Goal: Information Seeking & Learning: Check status

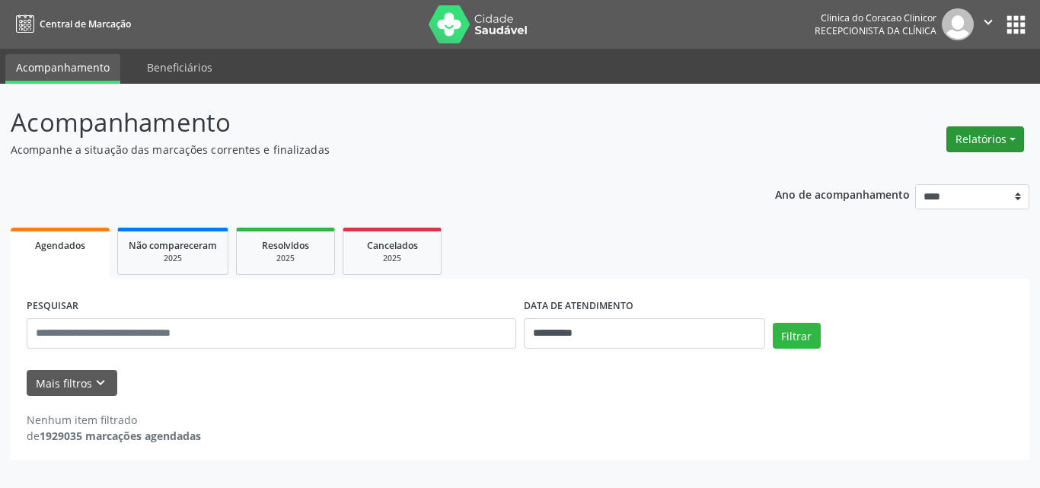
click at [1006, 139] on button "Relatórios" at bounding box center [986, 139] width 78 height 26
click at [933, 168] on link "Agendamentos" at bounding box center [943, 171] width 164 height 21
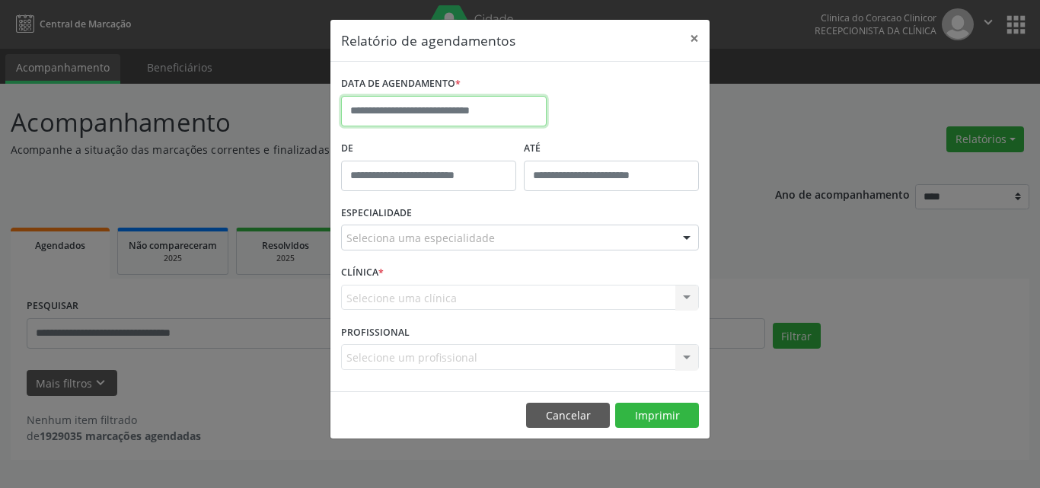
click at [415, 107] on input "text" at bounding box center [444, 111] width 206 height 30
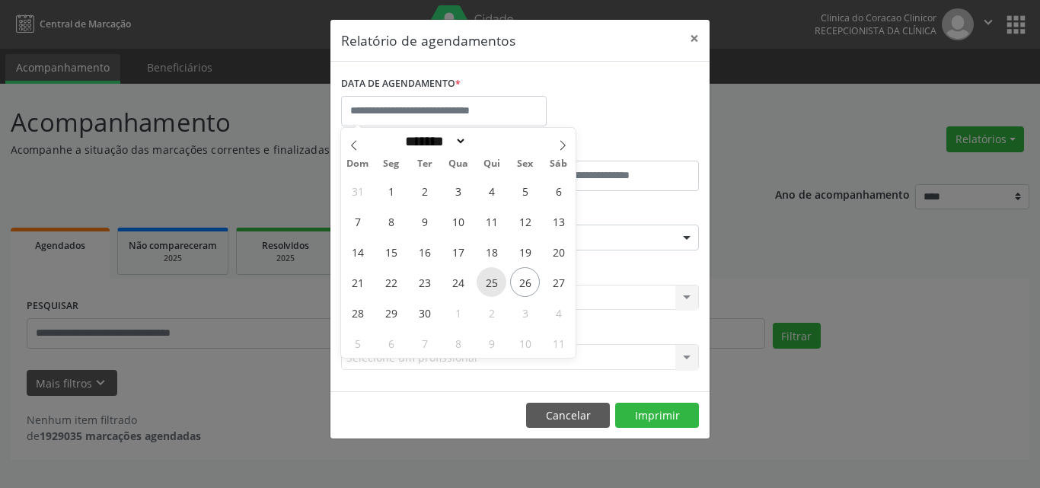
click at [494, 287] on span "25" at bounding box center [492, 282] width 30 height 30
type input "**********"
click at [492, 279] on span "25" at bounding box center [492, 282] width 30 height 30
click at [492, 279] on div "CLÍNICA * Selecione uma clínica Nenhum resultado encontrado para: " " Não há ne…" at bounding box center [520, 290] width 366 height 59
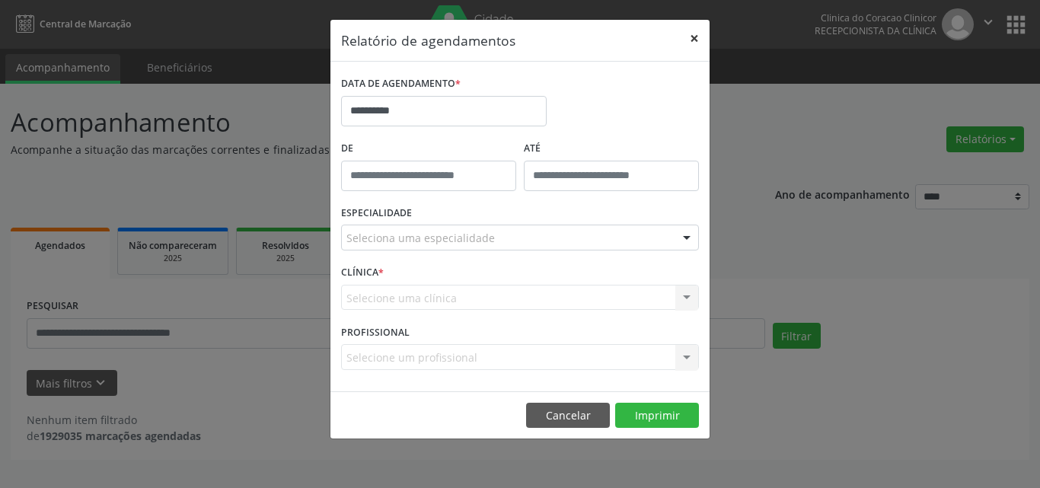
click at [694, 37] on button "×" at bounding box center [694, 38] width 30 height 37
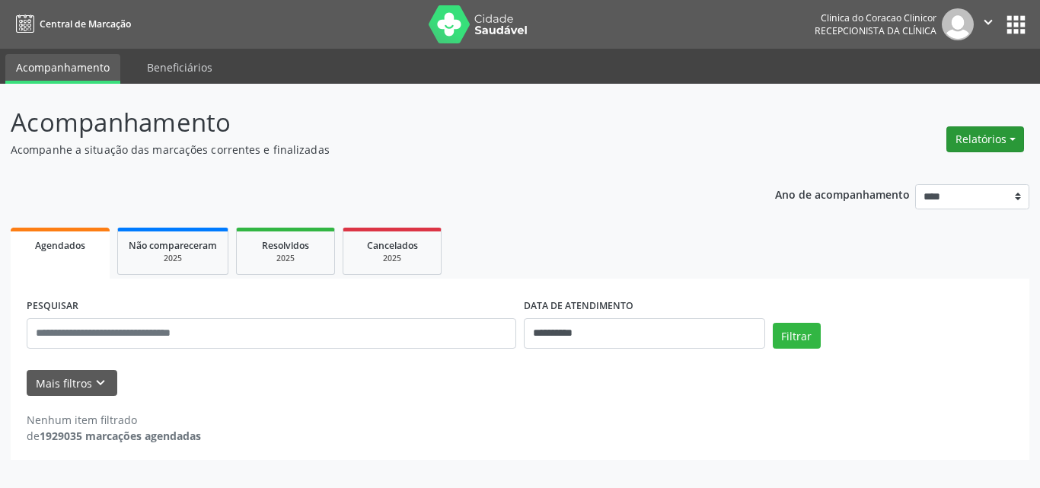
click at [978, 136] on button "Relatórios" at bounding box center [986, 139] width 78 height 26
